Goal: Information Seeking & Learning: Learn about a topic

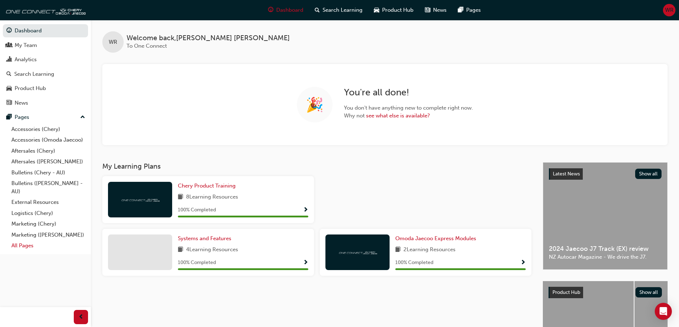
click at [23, 245] on link "All Pages" at bounding box center [48, 246] width 79 height 11
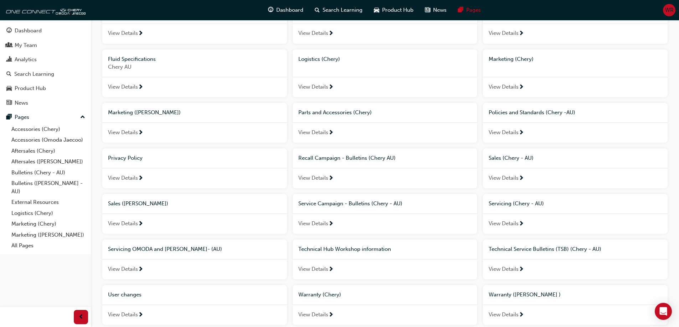
scroll to position [249, 0]
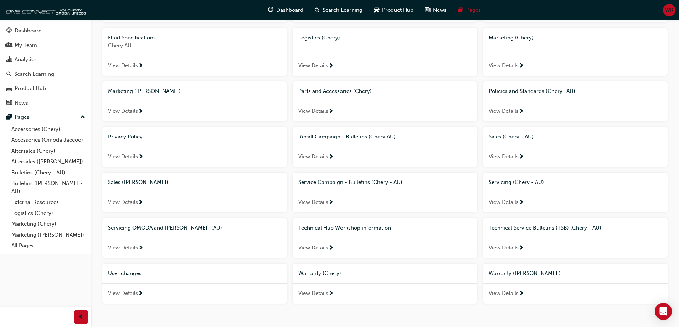
click at [514, 202] on span "View Details" at bounding box center [504, 202] width 30 height 8
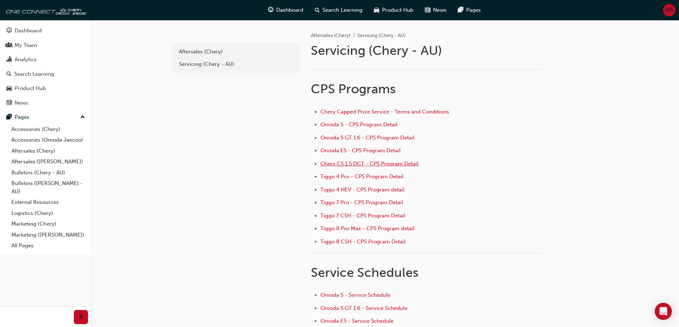
click at [332, 164] on span "Chery C5 1.5 DCT - CPS Program Detail" at bounding box center [369, 164] width 98 height 6
